Goal: Navigation & Orientation: Find specific page/section

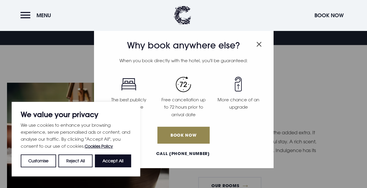
scroll to position [274, 0]
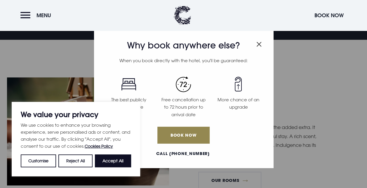
click at [263, 44] on h3 "Why book anywhere else?" at bounding box center [183, 45] width 165 height 11
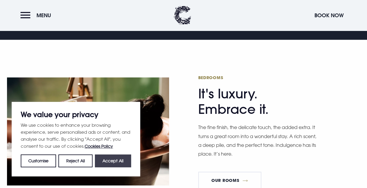
click at [109, 166] on button "Accept All" at bounding box center [113, 160] width 36 height 13
checkbox input "true"
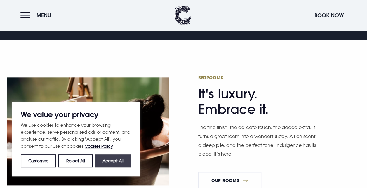
checkbox input "true"
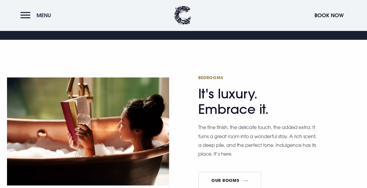
click at [48, 15] on span "Menu" at bounding box center [43, 15] width 15 height 7
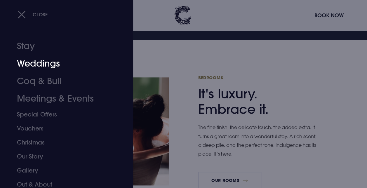
click at [47, 65] on link "Weddings" at bounding box center [62, 64] width 91 height 18
